Goal: Information Seeking & Learning: Learn about a topic

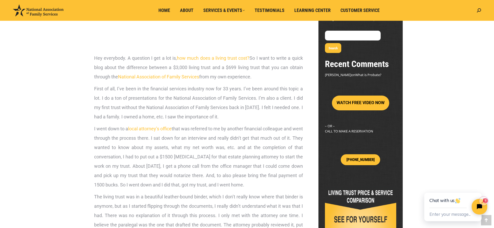
scroll to position [121, 0]
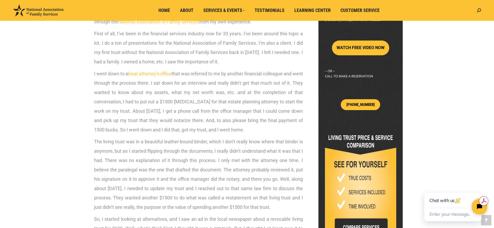
drag, startPoint x: 495, startPoint y: 44, endPoint x: 498, endPoint y: 80, distance: 36.4
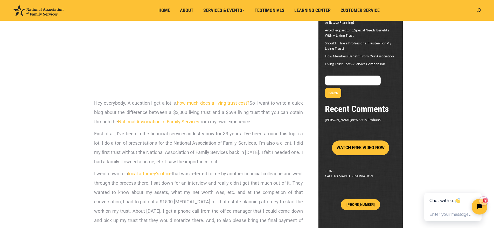
scroll to position [0, 0]
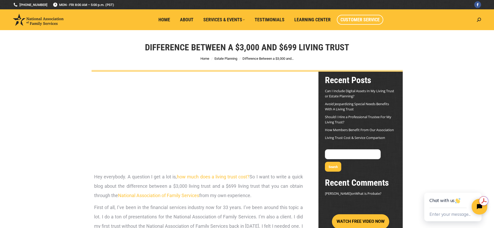
click at [364, 17] on link "Customer Service" at bounding box center [360, 20] width 46 height 10
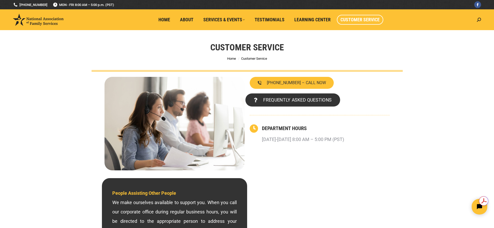
click at [275, 98] on span "FREQUENTLY ASKED QUESTIONS" at bounding box center [297, 100] width 68 height 5
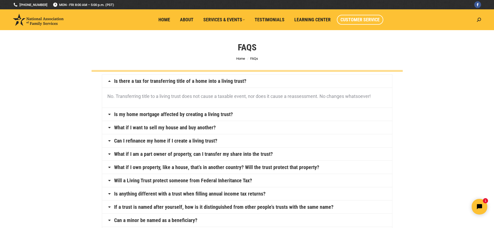
click at [359, 18] on span "Customer Service" at bounding box center [360, 20] width 39 height 6
